Goal: Task Accomplishment & Management: Complete application form

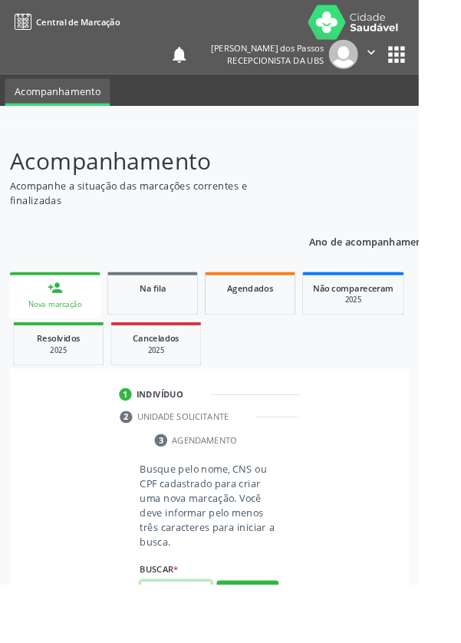
scroll to position [120, 0]
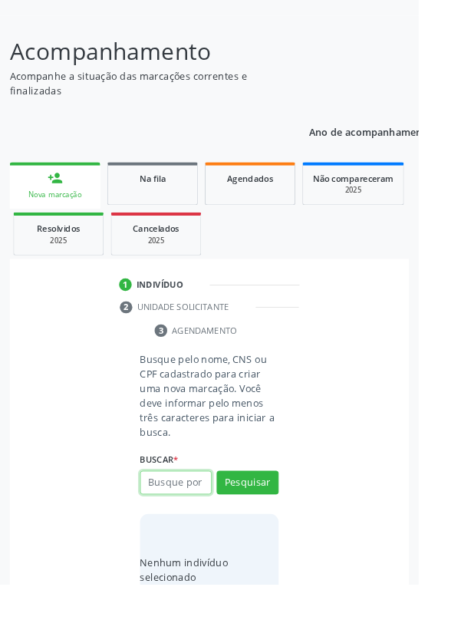
click at [178, 532] on input "text" at bounding box center [193, 531] width 79 height 26
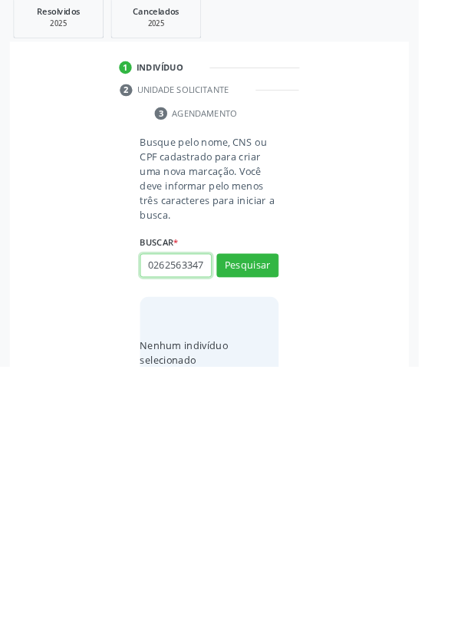
scroll to position [0, 3]
type input "02625633476"
click at [275, 532] on button "Pesquisar" at bounding box center [273, 531] width 68 height 26
type input "02625633476"
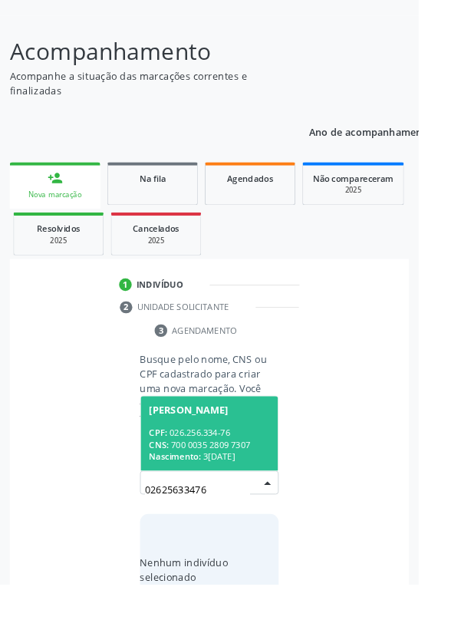
scroll to position [120, 0]
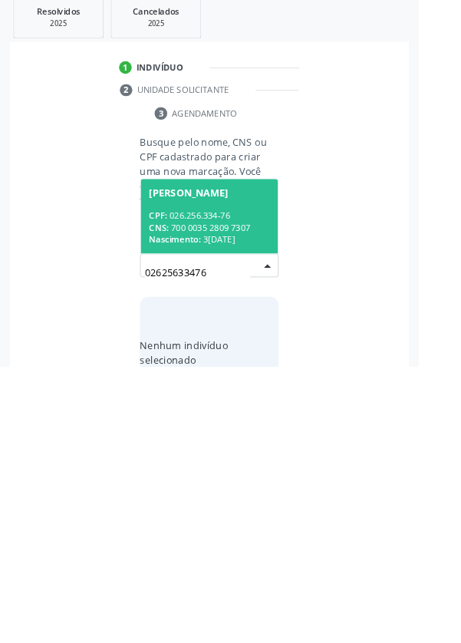
click at [229, 477] on div "CPF: 026.256.334-76" at bounding box center [230, 476] width 133 height 13
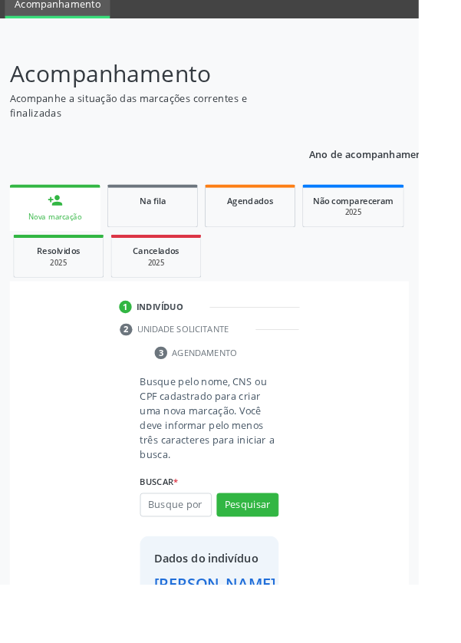
scroll to position [88, 0]
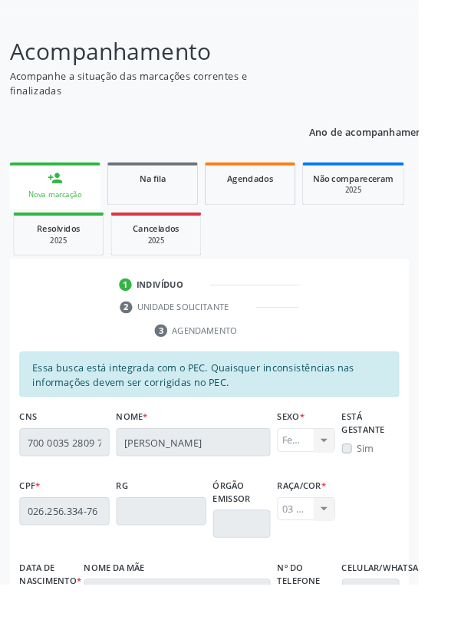
scroll to position [364, 0]
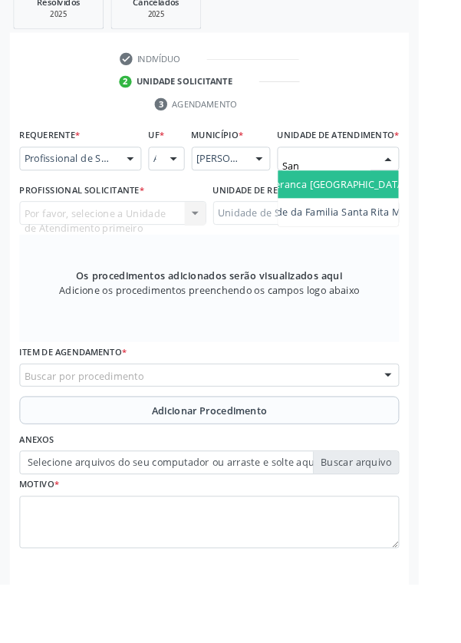
scroll to position [0, 94]
type input "Santa Rita"
click at [375, 210] on span "Unidade de Saude da Familia Santa Rita Maria do C A [PERSON_NAME]" at bounding box center [404, 203] width 364 height 15
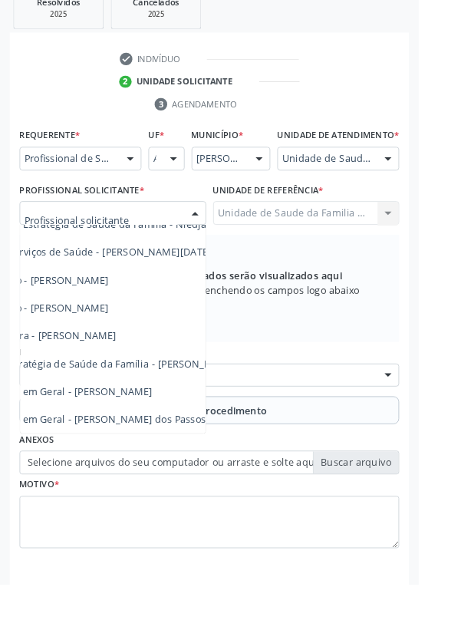
scroll to position [139, 84]
click at [195, 407] on span "Médico da Estratégia de Saúde da Família - [PERSON_NAME]" at bounding box center [102, 400] width 311 height 15
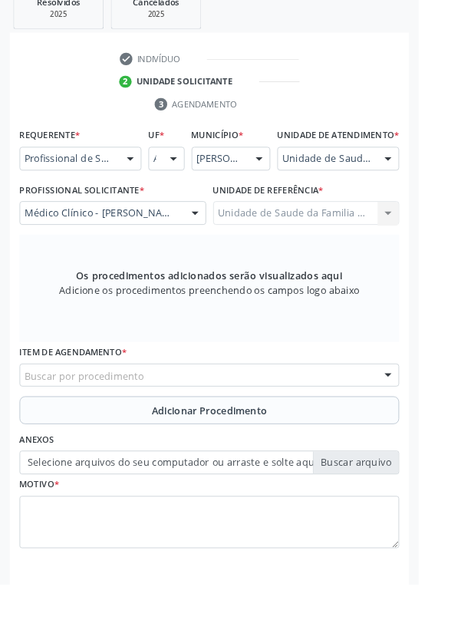
click at [164, 426] on div "Buscar por procedimento" at bounding box center [230, 413] width 418 height 26
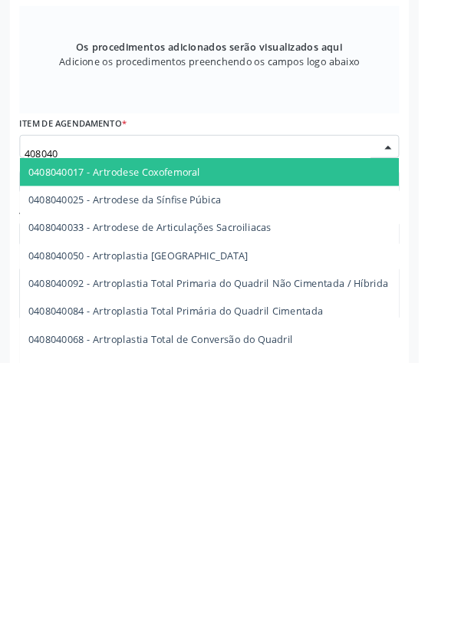
scroll to position [378, 0]
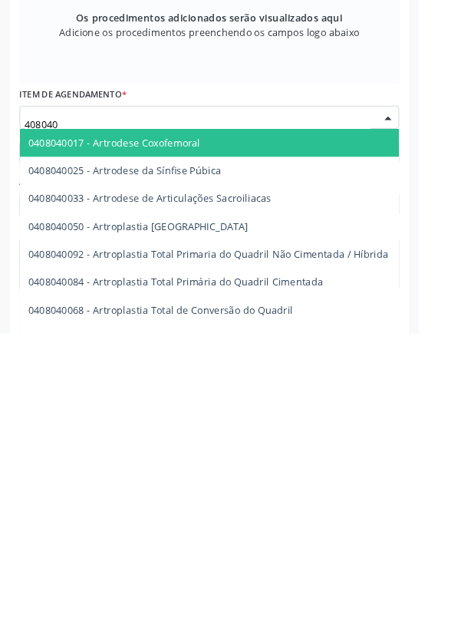
click at [397, 540] on span "0408040050 - Artroplastia [GEOGRAPHIC_DATA]" at bounding box center [398, 524] width 753 height 31
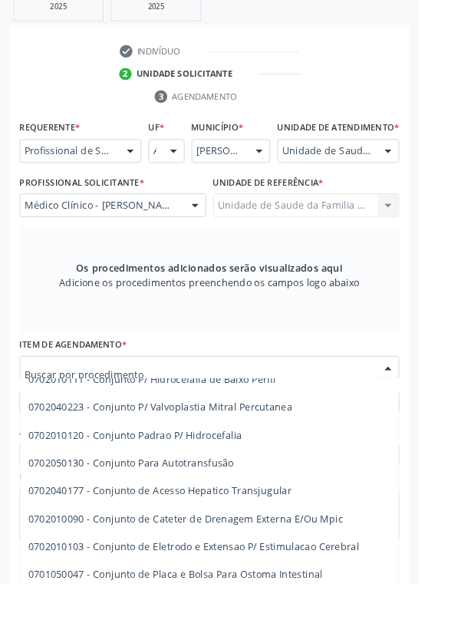
scroll to position [30450, 0]
click at [62, 416] on input "text" at bounding box center [217, 412] width 381 height 31
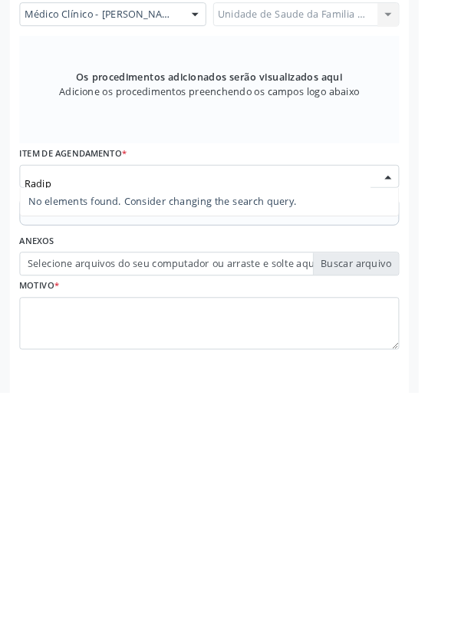
scroll to position [0, 0]
type input "Radiografia"
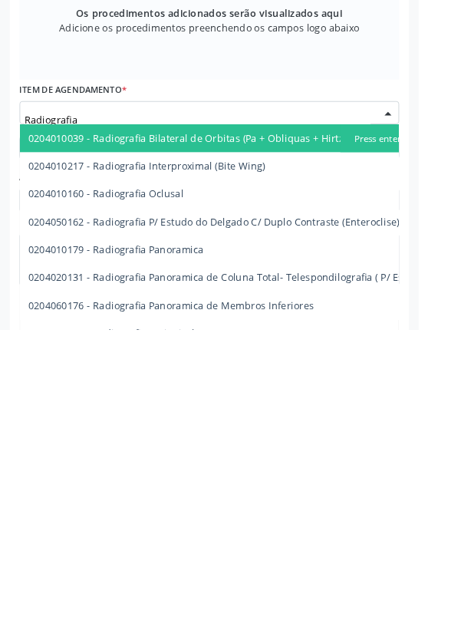
scroll to position [378, 0]
click at [317, 624] on span "0204060176 - Radiografia Panoramica de Membros Inferiores" at bounding box center [188, 616] width 314 height 15
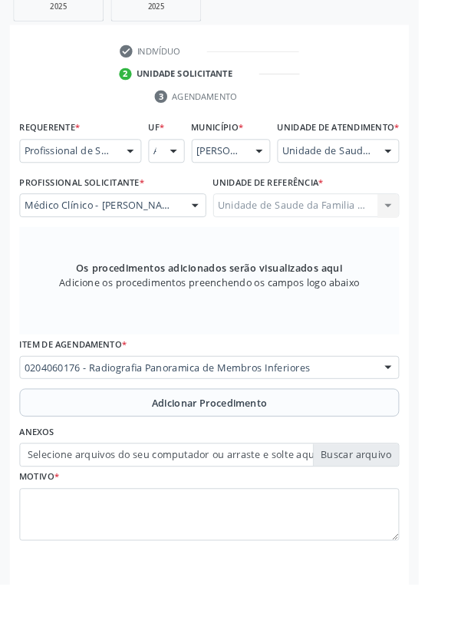
click at [127, 459] on button "Adicionar Procedimento" at bounding box center [230, 443] width 418 height 31
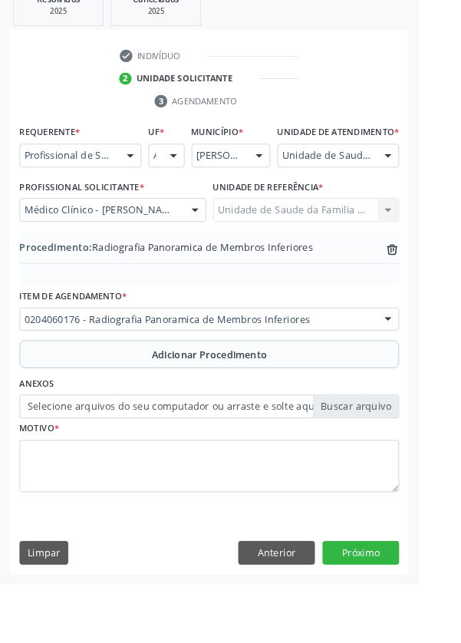
scroll to position [320, 0]
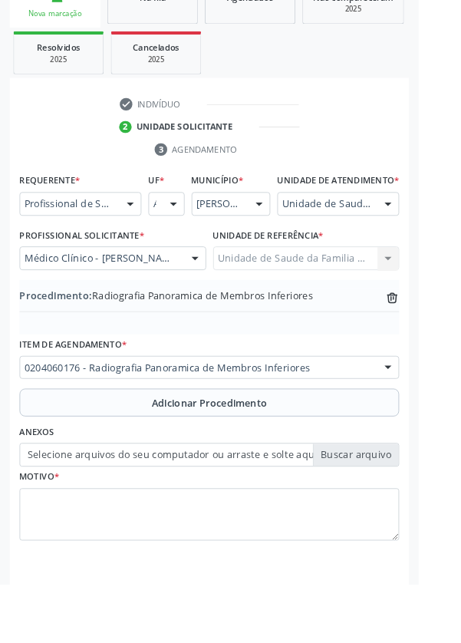
click at [105, 511] on label "Selecione arquivos do seu computador ou arraste e solte aqui" at bounding box center [230, 501] width 418 height 26
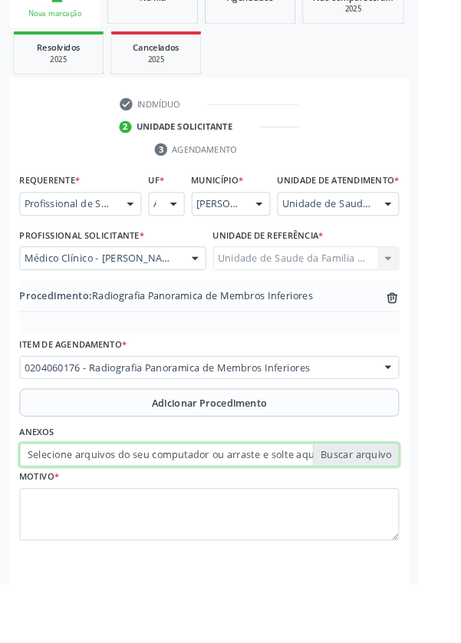
click at [105, 511] on input "Selecione arquivos do seu computador ou arraste e solte aqui" at bounding box center [230, 501] width 418 height 26
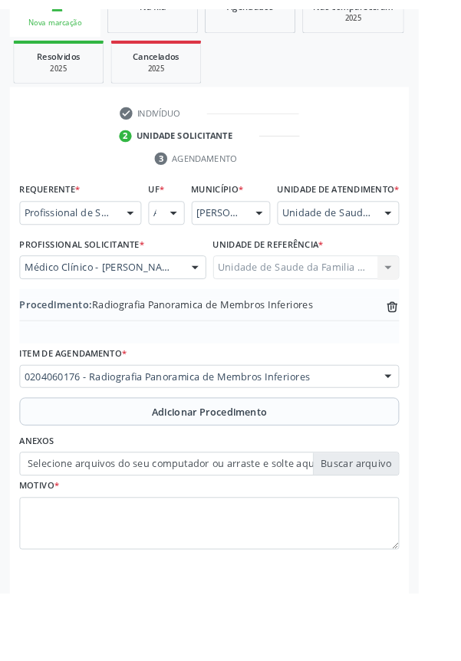
scroll to position [299, 0]
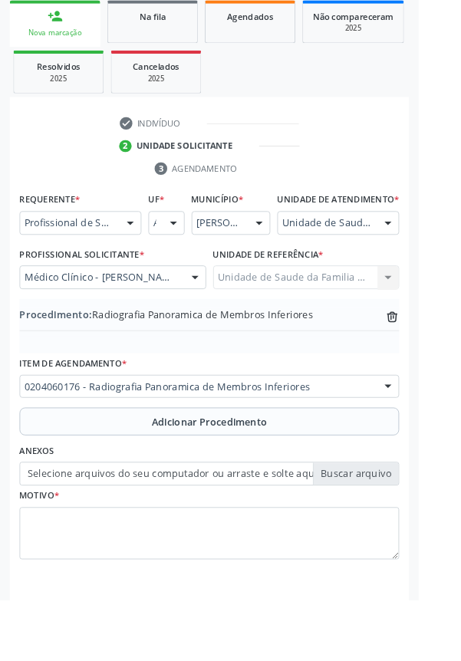
type input "C:\fakepath\17595137502146007047999098760155.jpg"
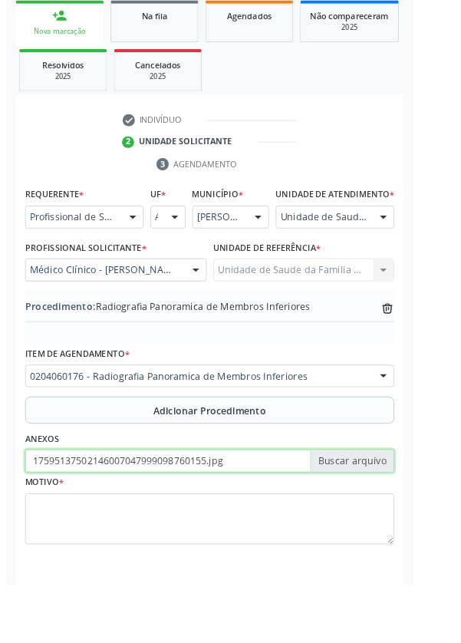
scroll to position [320, 0]
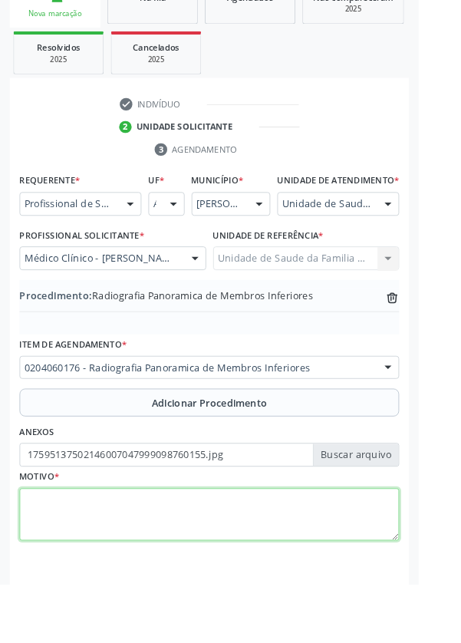
click at [107, 565] on textarea at bounding box center [230, 567] width 418 height 58
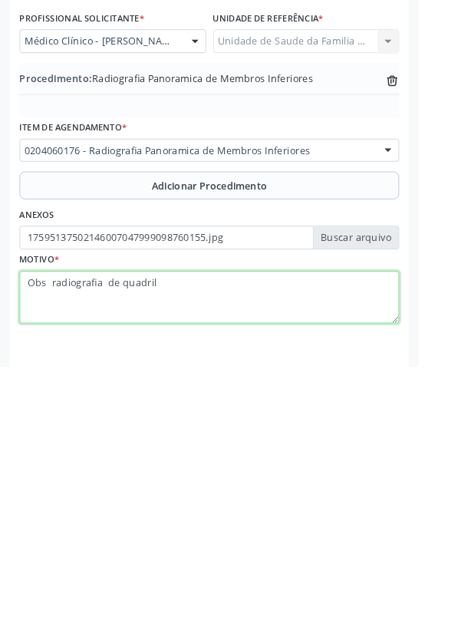
type textarea "Obs radiografia de quadril"
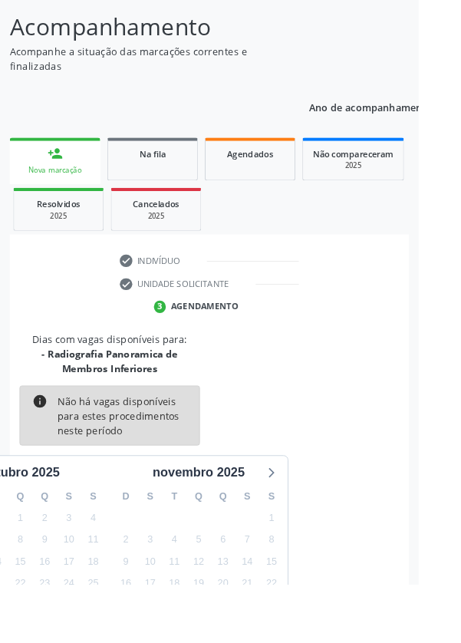
scroll to position [143, 0]
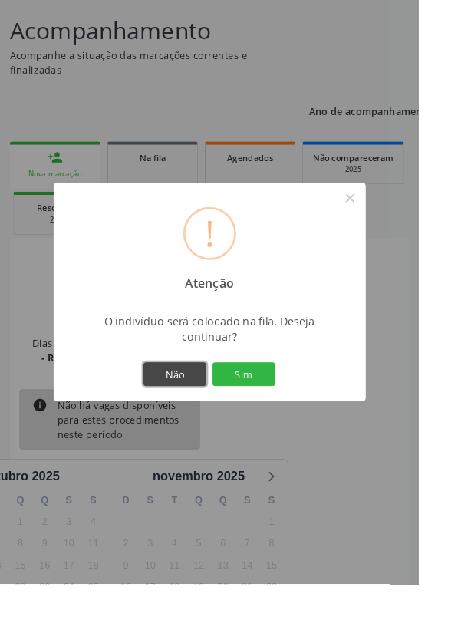
click at [210, 425] on button "Não" at bounding box center [192, 412] width 69 height 26
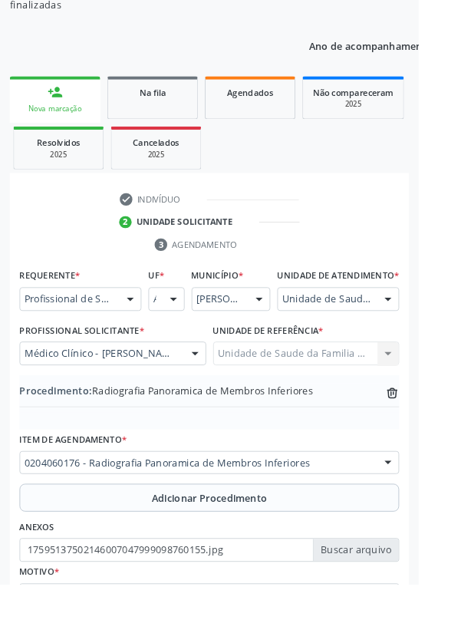
scroll to position [239, 0]
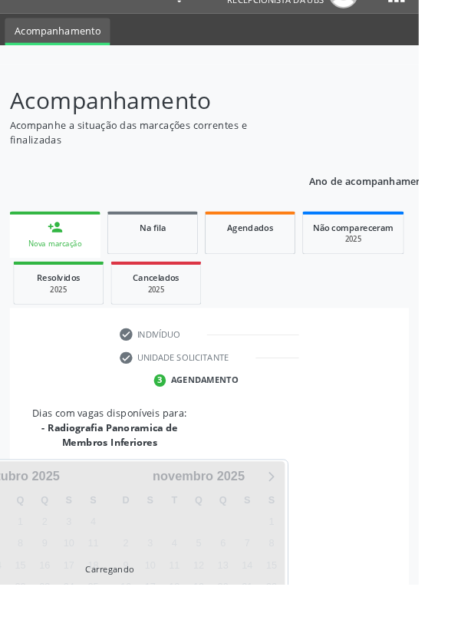
scroll to position [143, 0]
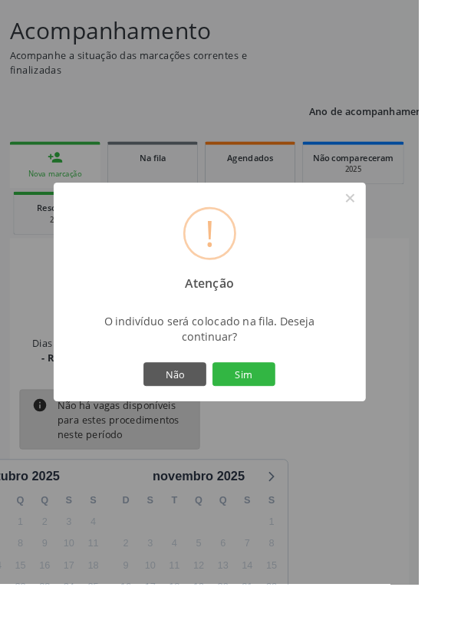
click at [299, 425] on button "Sim" at bounding box center [268, 412] width 69 height 26
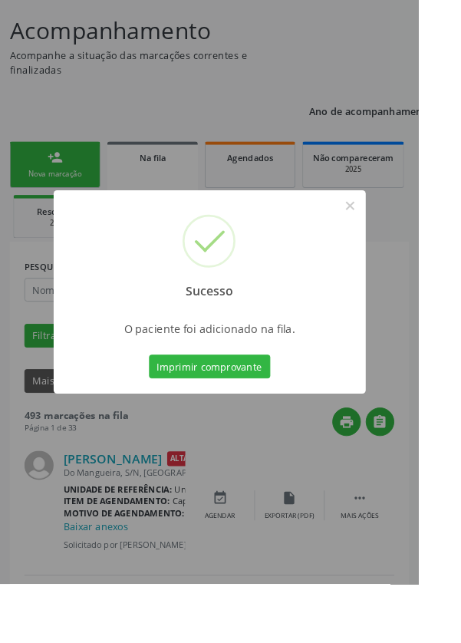
scroll to position [0, 0]
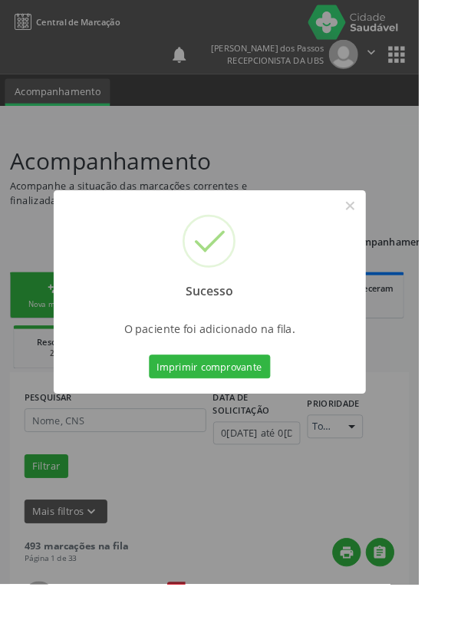
click at [239, 416] on button "Imprimir comprovante" at bounding box center [230, 403] width 133 height 26
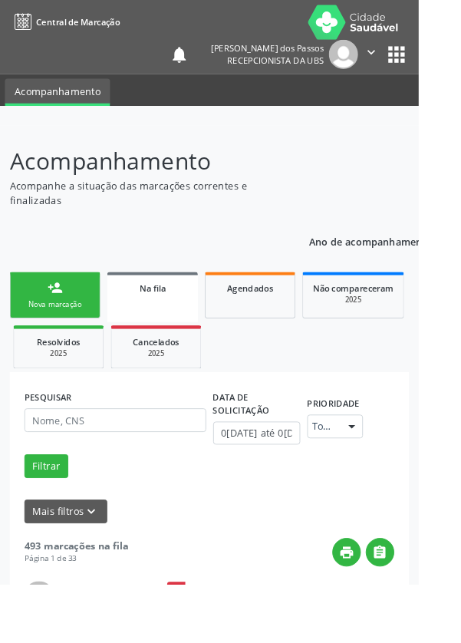
click at [54, 333] on div "Nova marcação" at bounding box center [60, 335] width 77 height 12
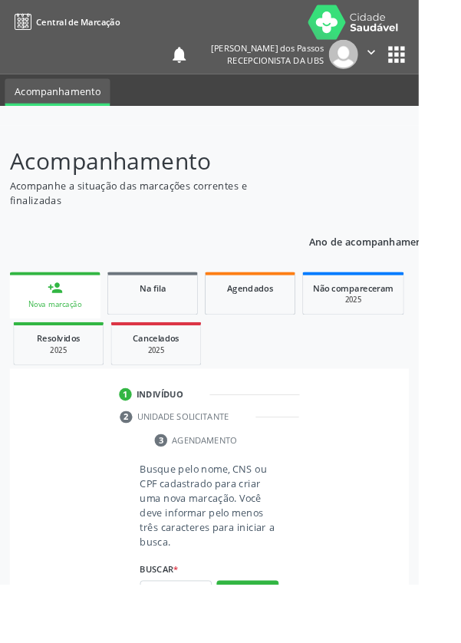
click at [52, 337] on div "Nova marcação" at bounding box center [60, 335] width 78 height 12
click at [193, 642] on input "text" at bounding box center [193, 652] width 79 height 26
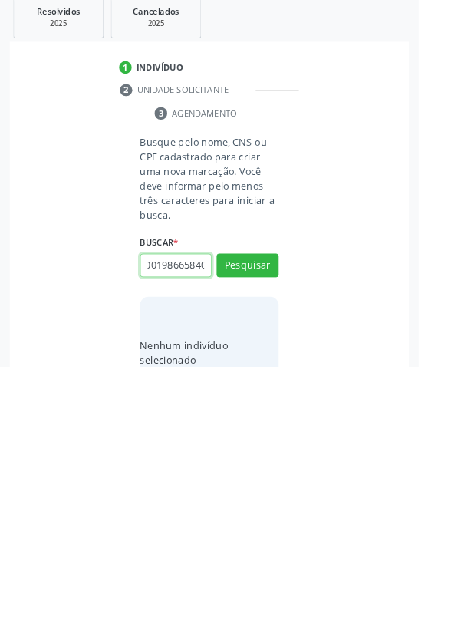
scroll to position [0, 28]
type input "700001986658400"
click at [280, 526] on button "Pesquisar" at bounding box center [273, 531] width 68 height 26
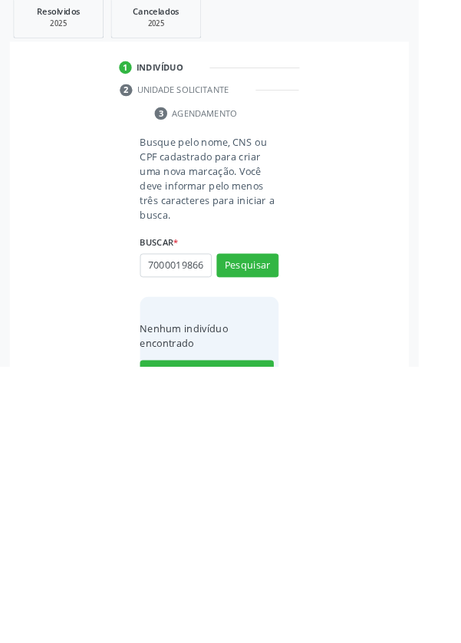
scroll to position [0, 0]
type input "7"
type input "07415428463"
click at [281, 528] on button "Pesquisar" at bounding box center [273, 531] width 68 height 26
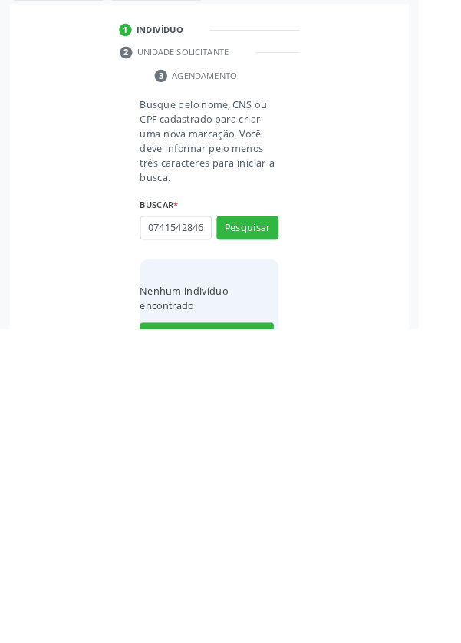
scroll to position [120, 0]
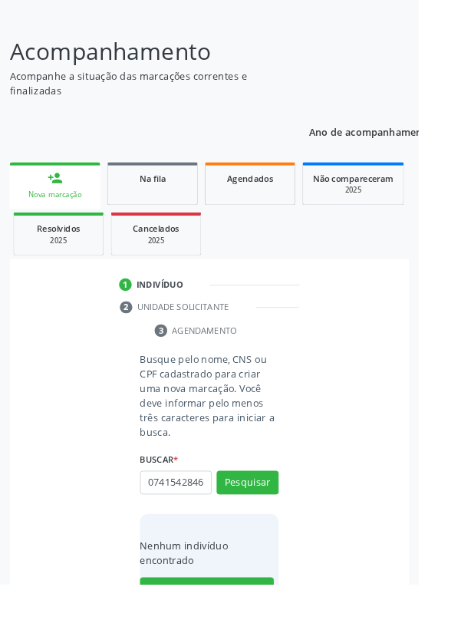
click at [50, 204] on link "person_add Nova marcação" at bounding box center [61, 204] width 100 height 51
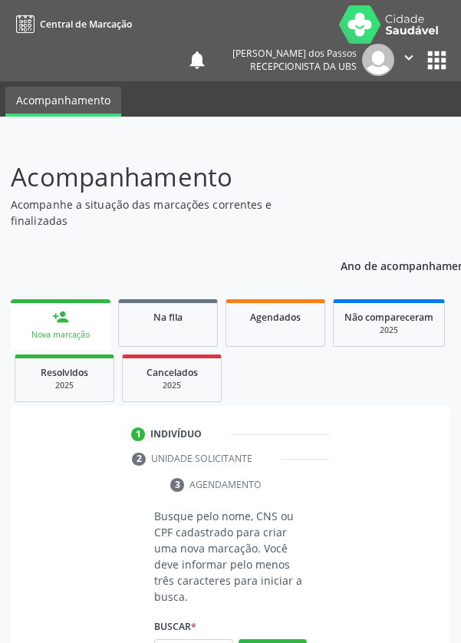
click at [202, 639] on input "text" at bounding box center [193, 652] width 79 height 26
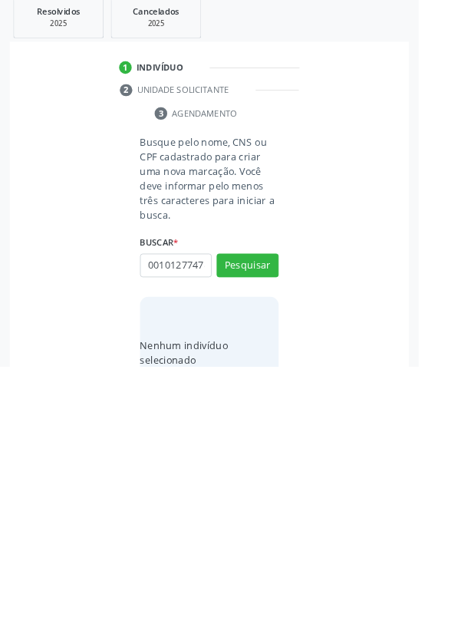
scroll to position [0, 3]
type input "00101277474"
click at [271, 534] on button "Pesquisar" at bounding box center [273, 531] width 68 height 26
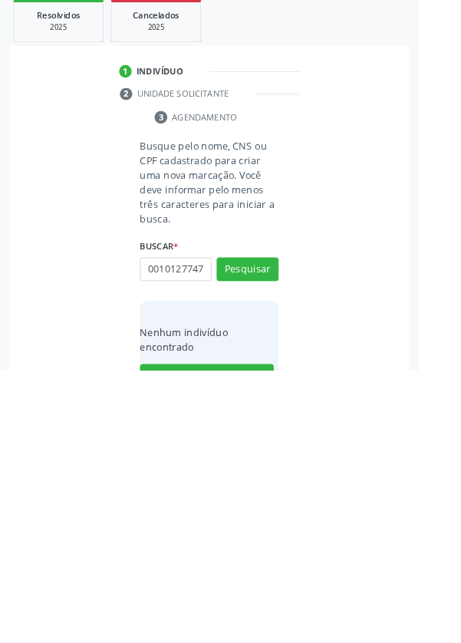
scroll to position [120, 0]
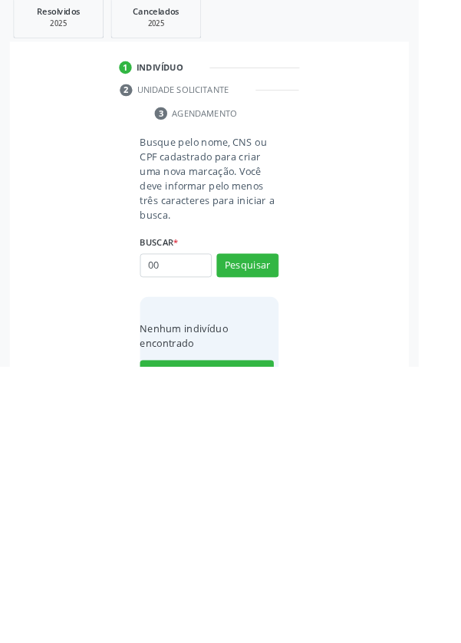
type input "0"
type input "700105499763120"
click at [274, 529] on button "Pesquisar" at bounding box center [273, 531] width 68 height 26
type input "700105499763120"
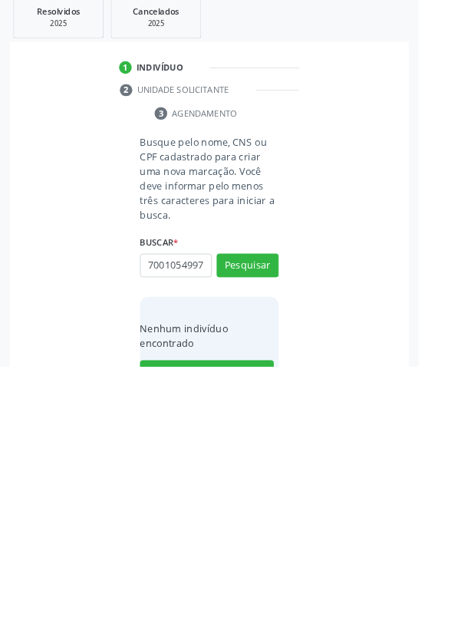
scroll to position [120, 0]
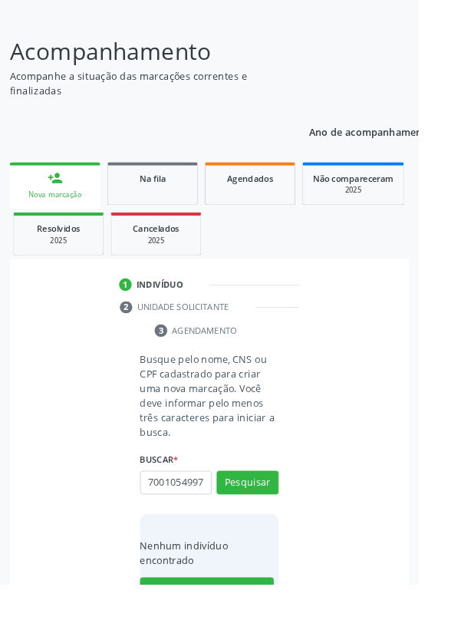
click at [58, 219] on div "Nova marcação" at bounding box center [60, 215] width 78 height 12
click at [58, 201] on div "person_add" at bounding box center [60, 196] width 17 height 17
click at [51, 216] on div "Nova marcação" at bounding box center [60, 215] width 78 height 12
